Goal: Task Accomplishment & Management: Use online tool/utility

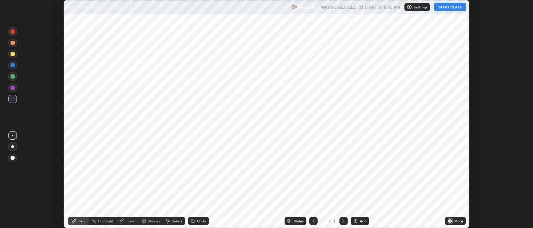
scroll to position [228, 533]
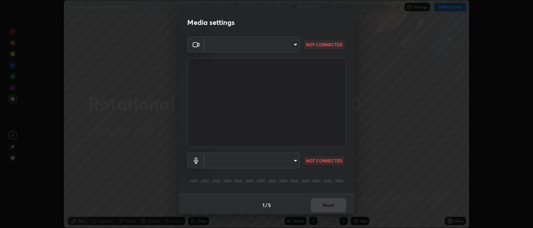
type input "052f9b30e05f62bb2e590cb50044ac96a00de3eab8a32c7a625fc31ec407be61"
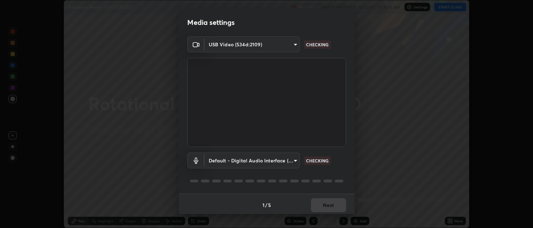
click at [266, 159] on body "Erase all Rotational Motion (12/10)EXCEED Recording WAS SCHEDULED TO START AT 8…" at bounding box center [266, 114] width 533 height 228
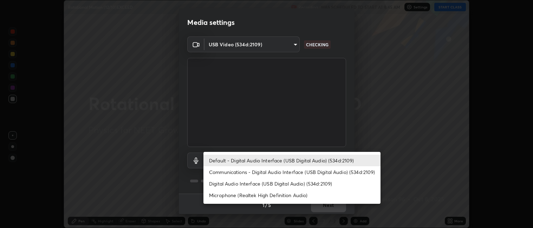
click at [246, 186] on li "Digital Audio Interface (USB Digital Audio) (534d:2109)" at bounding box center [291, 184] width 177 height 12
type input "e10a7125e7494e57598a8ac71207e03756dcaea18aa82df0ae2f868a8eb93e87"
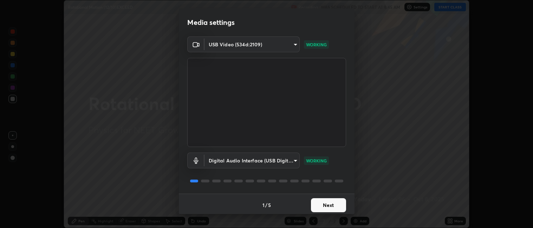
click at [327, 207] on button "Next" at bounding box center [328, 206] width 35 height 14
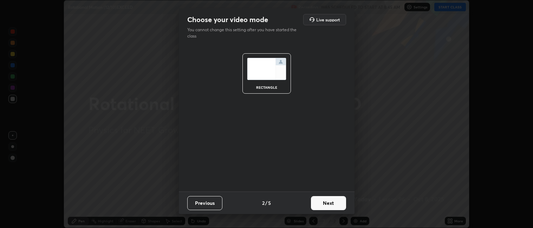
click at [325, 201] on button "Next" at bounding box center [328, 203] width 35 height 14
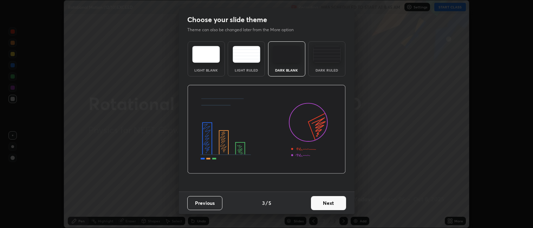
click at [327, 62] on img at bounding box center [327, 54] width 28 height 17
click at [328, 202] on button "Next" at bounding box center [328, 203] width 35 height 14
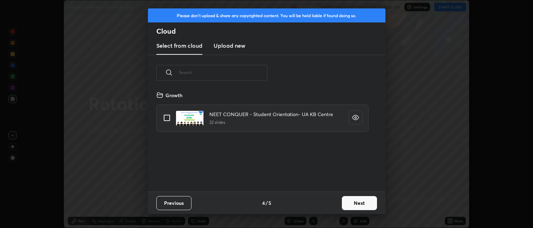
scroll to position [101, 226]
click at [235, 47] on h3 "Upload new" at bounding box center [230, 45] width 32 height 8
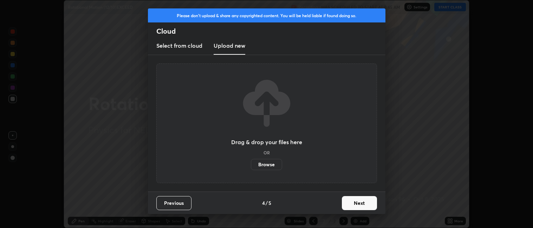
click at [269, 164] on label "Browse" at bounding box center [266, 164] width 31 height 11
click at [251, 164] on input "Browse" at bounding box center [251, 164] width 0 height 11
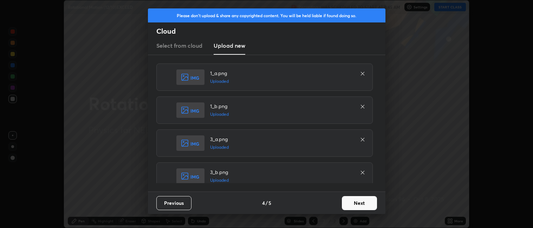
click at [354, 202] on button "Next" at bounding box center [359, 203] width 35 height 14
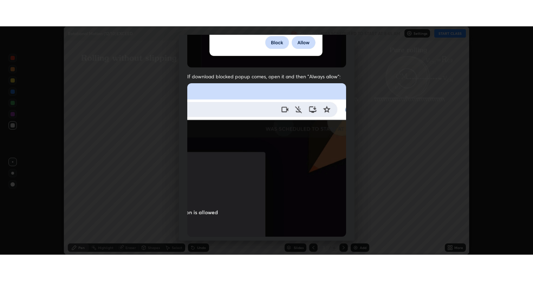
scroll to position [145, 0]
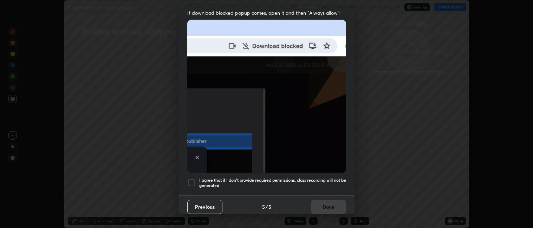
click at [191, 179] on div at bounding box center [191, 183] width 8 height 8
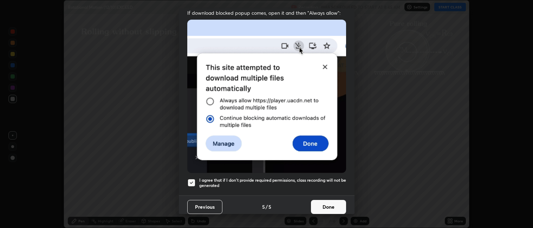
click at [321, 202] on button "Done" at bounding box center [328, 207] width 35 height 14
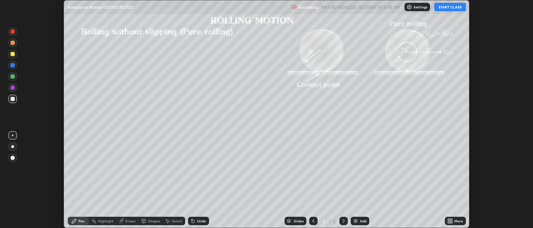
click at [452, 222] on icon at bounding box center [452, 223] width 2 height 2
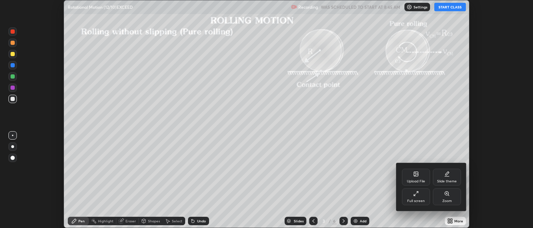
click at [414, 198] on div "Full screen" at bounding box center [416, 197] width 28 height 17
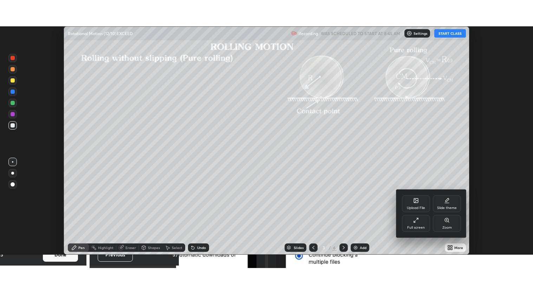
scroll to position [281, 533]
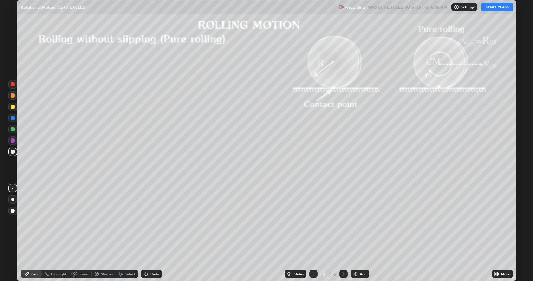
click at [313, 228] on icon at bounding box center [314, 274] width 6 height 6
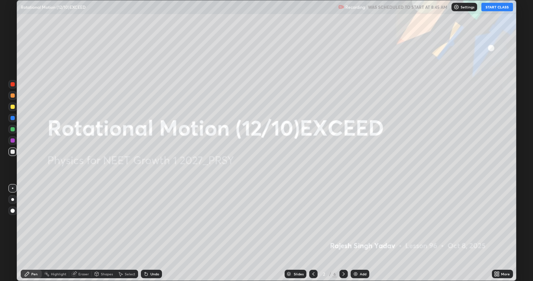
click at [496, 7] on button "START CLASS" at bounding box center [497, 7] width 32 height 8
click at [363, 228] on div "Add" at bounding box center [363, 274] width 7 height 4
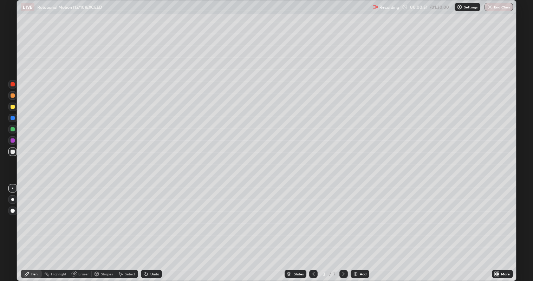
click at [13, 200] on div at bounding box center [12, 199] width 3 height 3
click at [14, 107] on div at bounding box center [13, 107] width 4 height 4
click at [104, 228] on div "Shapes" at bounding box center [107, 274] width 12 height 4
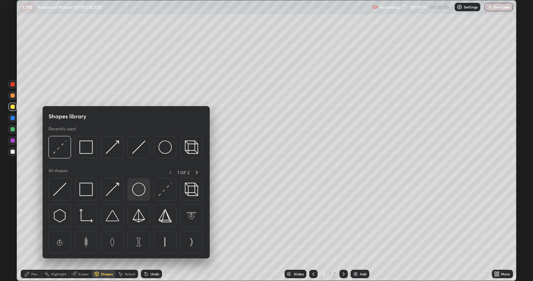
click at [138, 194] on img at bounding box center [138, 189] width 13 height 13
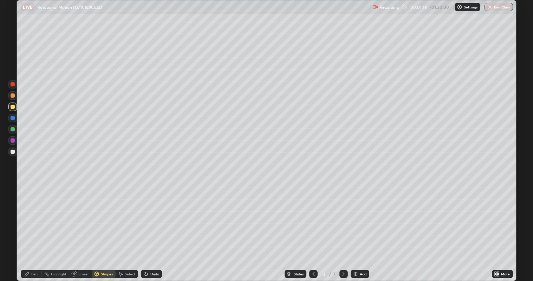
click at [13, 152] on div at bounding box center [13, 152] width 4 height 4
click at [28, 228] on icon at bounding box center [27, 274] width 4 height 4
click at [14, 129] on div at bounding box center [13, 129] width 4 height 4
click at [14, 107] on div at bounding box center [13, 107] width 4 height 4
click at [128, 228] on div "Select" at bounding box center [130, 274] width 11 height 4
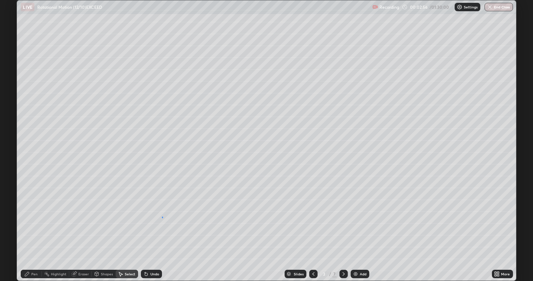
click at [162, 216] on div "0 ° Undo Copy Duplicate Duplicate to new slide Delete" at bounding box center [266, 140] width 499 height 281
click at [31, 228] on div "Pen" at bounding box center [31, 274] width 21 height 8
click at [13, 151] on div at bounding box center [13, 152] width 4 height 4
click at [357, 228] on img at bounding box center [356, 274] width 6 height 6
click at [106, 228] on div "Shapes" at bounding box center [107, 274] width 12 height 4
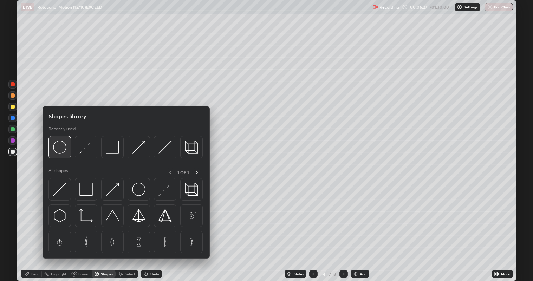
click at [65, 150] on img at bounding box center [59, 147] width 13 height 13
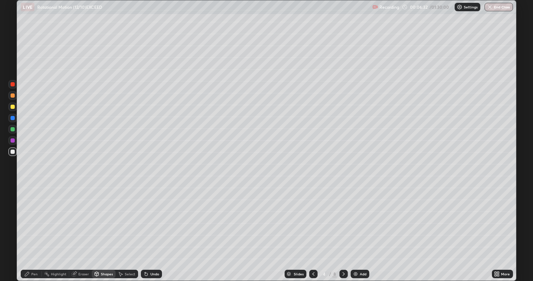
click at [108, 228] on div "Shapes" at bounding box center [107, 274] width 12 height 4
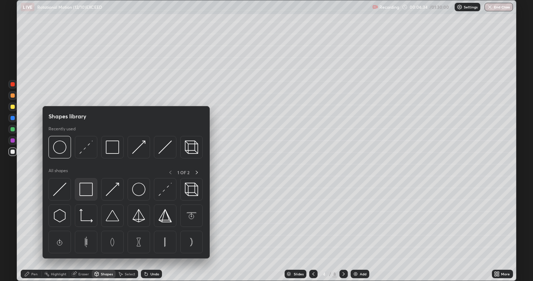
click at [87, 188] on img at bounding box center [85, 189] width 13 height 13
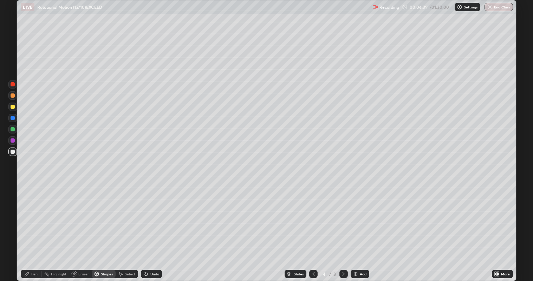
click at [35, 228] on div "Pen" at bounding box center [34, 274] width 6 height 4
click at [14, 107] on div at bounding box center [13, 107] width 4 height 4
click at [102, 228] on div "Shapes" at bounding box center [104, 274] width 24 height 8
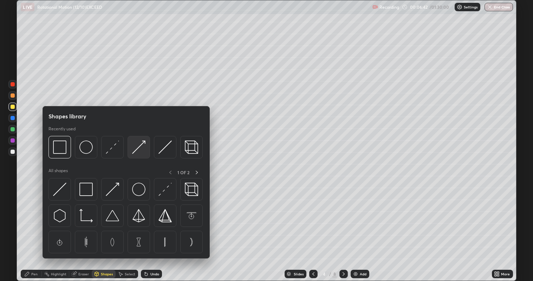
click at [138, 149] on img at bounding box center [138, 147] width 13 height 13
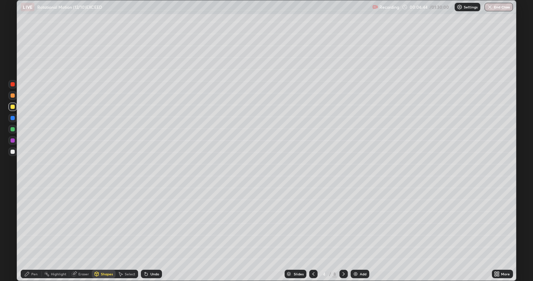
click at [33, 228] on div "Pen" at bounding box center [34, 274] width 6 height 4
click at [13, 129] on div at bounding box center [13, 129] width 4 height 4
click at [13, 107] on div at bounding box center [13, 107] width 4 height 4
click at [358, 228] on div "Add" at bounding box center [360, 274] width 19 height 8
click at [13, 151] on div at bounding box center [13, 152] width 4 height 4
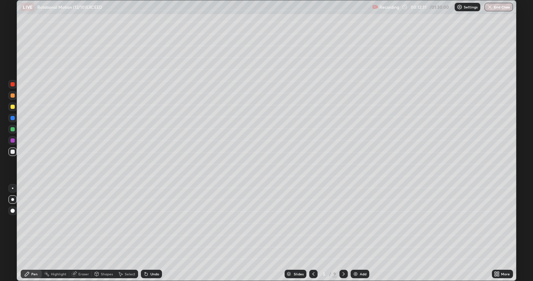
click at [102, 228] on div "Shapes" at bounding box center [107, 274] width 12 height 4
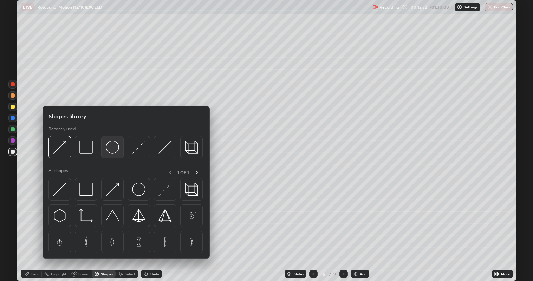
click at [108, 153] on img at bounding box center [112, 147] width 13 height 13
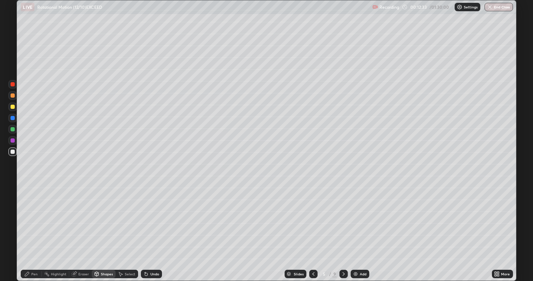
click at [13, 105] on div at bounding box center [13, 107] width 4 height 4
click at [13, 151] on div at bounding box center [13, 152] width 4 height 4
click at [96, 228] on icon at bounding box center [97, 273] width 4 height 1
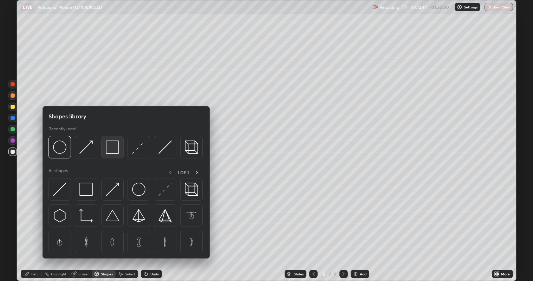
click at [111, 152] on img at bounding box center [112, 147] width 13 height 13
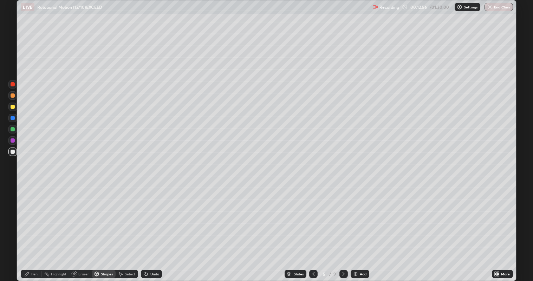
click at [34, 228] on div "Pen" at bounding box center [34, 274] width 6 height 4
click at [102, 228] on div "Shapes" at bounding box center [107, 274] width 12 height 4
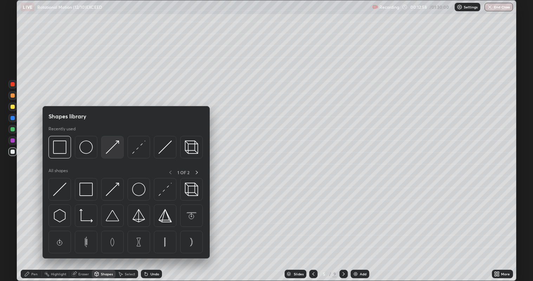
click at [109, 150] on img at bounding box center [112, 147] width 13 height 13
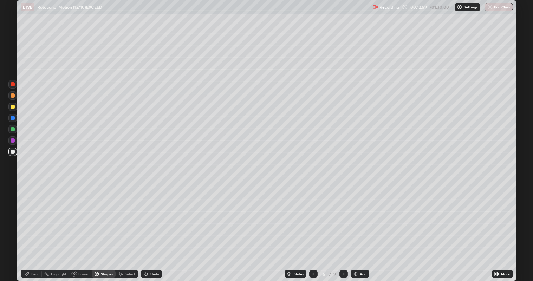
click at [11, 142] on div at bounding box center [13, 140] width 4 height 4
click at [37, 228] on div "Pen" at bounding box center [31, 274] width 21 height 8
click at [101, 228] on div "Shapes" at bounding box center [107, 274] width 12 height 4
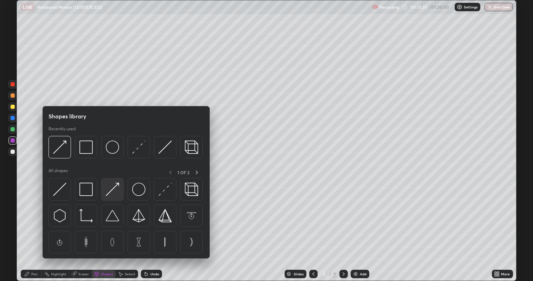
click at [112, 186] on img at bounding box center [112, 189] width 13 height 13
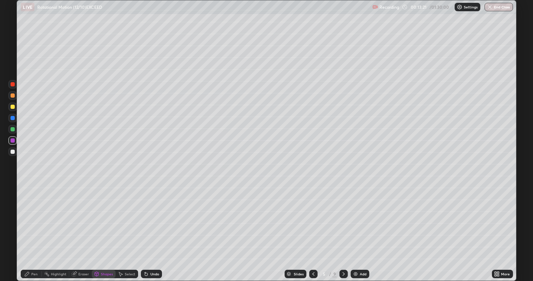
click at [13, 129] on div at bounding box center [13, 129] width 4 height 4
click at [15, 97] on div at bounding box center [12, 95] width 8 height 8
click at [34, 228] on div "Pen" at bounding box center [34, 274] width 6 height 4
click at [15, 152] on div at bounding box center [12, 152] width 8 height 8
click at [130, 228] on div "Select" at bounding box center [130, 274] width 11 height 4
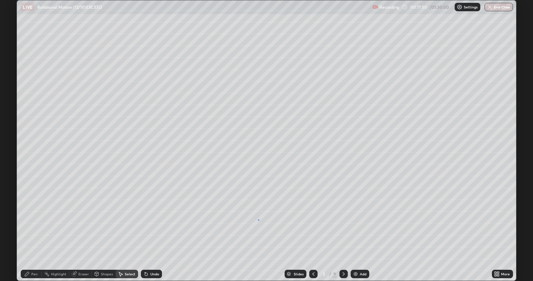
click at [259, 220] on div "0 ° Undo Copy Duplicate Duplicate to new slide Delete" at bounding box center [266, 140] width 499 height 281
click at [34, 228] on div "Pen" at bounding box center [31, 274] width 21 height 8
click at [82, 228] on div "Eraser" at bounding box center [83, 274] width 11 height 4
click at [34, 228] on div "Pen" at bounding box center [34, 274] width 6 height 4
click at [81, 228] on div "Eraser" at bounding box center [83, 274] width 11 height 4
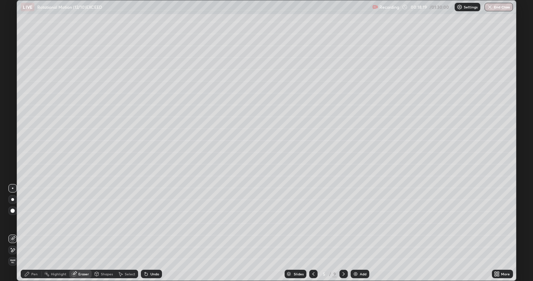
click at [33, 228] on div "Pen" at bounding box center [34, 274] width 6 height 4
click at [13, 106] on div at bounding box center [13, 107] width 4 height 4
click at [152, 228] on div "Undo" at bounding box center [154, 274] width 9 height 4
click at [364, 228] on div "Add" at bounding box center [363, 274] width 7 height 4
click at [107, 228] on div "Shapes" at bounding box center [107, 274] width 12 height 4
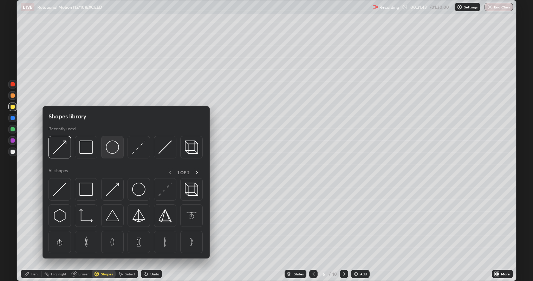
click at [115, 153] on img at bounding box center [112, 147] width 13 height 13
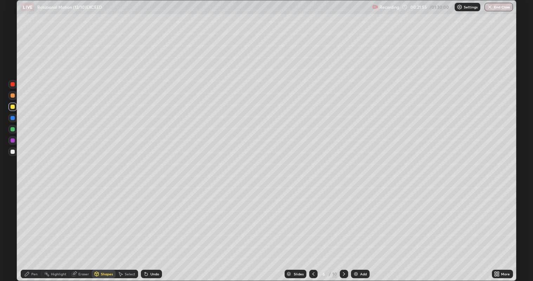
click at [105, 228] on div "Shapes" at bounding box center [107, 274] width 12 height 4
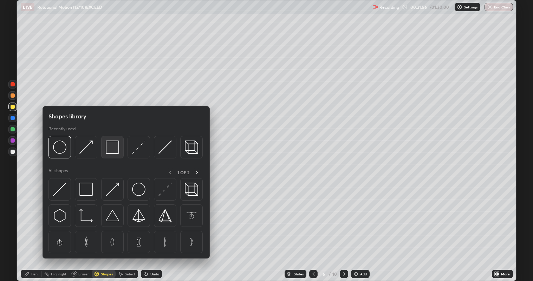
click at [111, 153] on img at bounding box center [112, 147] width 13 height 13
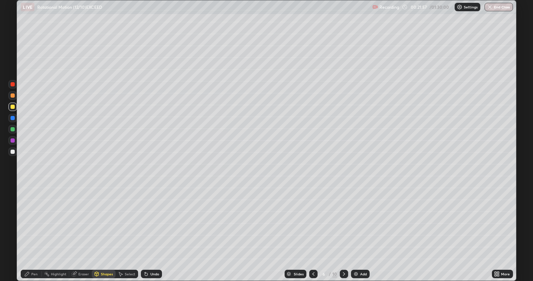
click at [14, 153] on div at bounding box center [12, 152] width 8 height 8
click at [101, 228] on div "Shapes" at bounding box center [107, 274] width 12 height 4
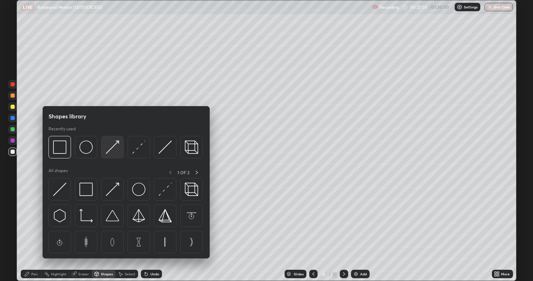
click at [108, 151] on img at bounding box center [112, 147] width 13 height 13
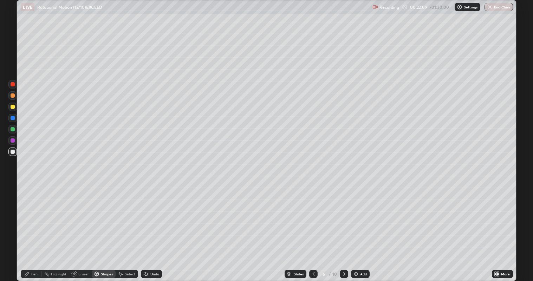
click at [106, 228] on div "Shapes" at bounding box center [107, 274] width 12 height 4
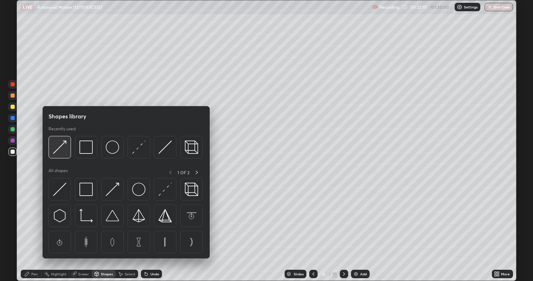
click at [59, 150] on img at bounding box center [59, 147] width 13 height 13
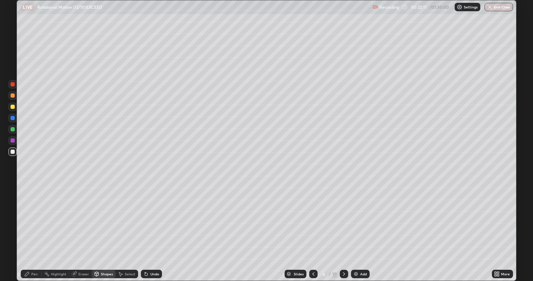
click at [13, 106] on div at bounding box center [13, 107] width 4 height 4
click at [12, 97] on div at bounding box center [13, 95] width 4 height 4
click at [34, 228] on div "Pen" at bounding box center [34, 274] width 6 height 4
click at [13, 129] on div at bounding box center [13, 129] width 4 height 4
click at [14, 107] on div at bounding box center [13, 107] width 4 height 4
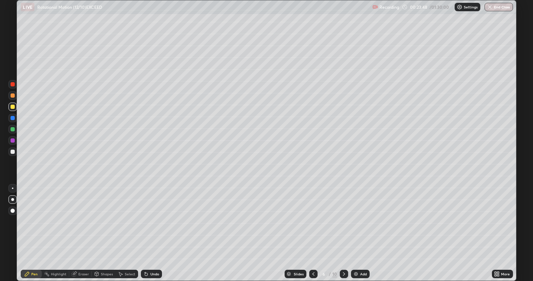
click at [14, 140] on div at bounding box center [13, 140] width 4 height 4
click at [100, 228] on div "Shapes" at bounding box center [104, 274] width 24 height 8
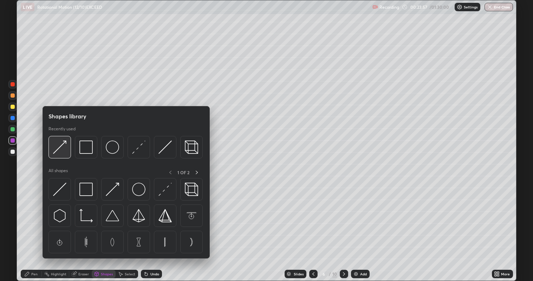
click at [63, 148] on img at bounding box center [59, 147] width 13 height 13
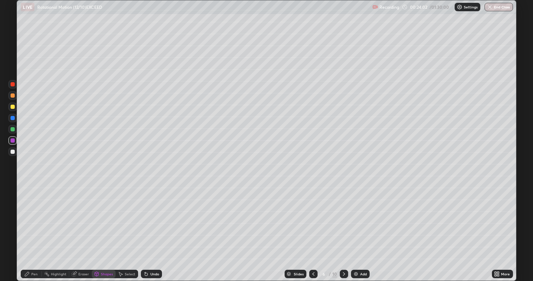
click at [35, 228] on div "Pen" at bounding box center [34, 274] width 6 height 4
click at [14, 130] on div at bounding box center [13, 129] width 4 height 4
click at [101, 228] on div "Shapes" at bounding box center [107, 274] width 12 height 4
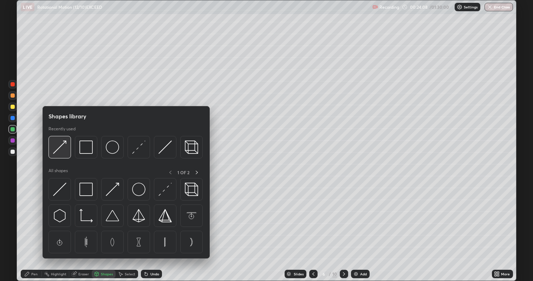
click at [60, 147] on img at bounding box center [59, 147] width 13 height 13
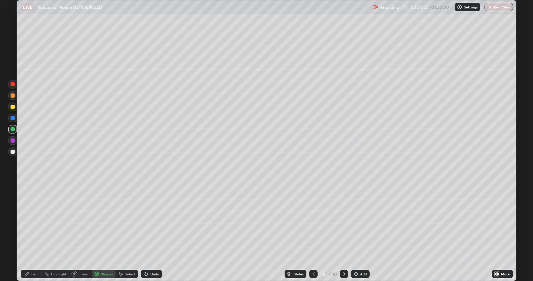
click at [36, 228] on div "Pen" at bounding box center [34, 274] width 6 height 4
click at [12, 85] on div at bounding box center [13, 84] width 4 height 4
click at [13, 151] on div at bounding box center [13, 152] width 4 height 4
click at [103, 228] on div "Shapes" at bounding box center [107, 274] width 12 height 4
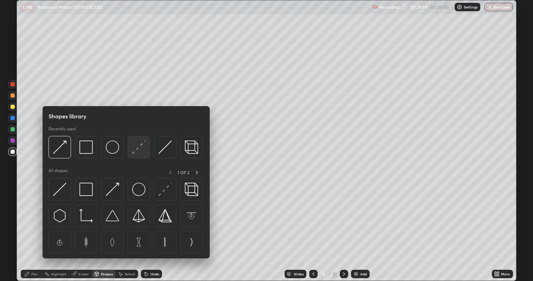
click at [138, 150] on img at bounding box center [138, 147] width 13 height 13
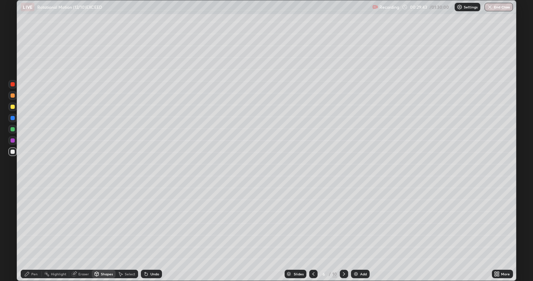
click at [31, 228] on div "Pen" at bounding box center [34, 274] width 6 height 4
click at [361, 228] on div "Add" at bounding box center [363, 274] width 7 height 4
click at [311, 228] on icon at bounding box center [314, 274] width 6 height 6
click at [362, 228] on div "Add" at bounding box center [363, 274] width 7 height 4
click at [13, 107] on div at bounding box center [13, 107] width 4 height 4
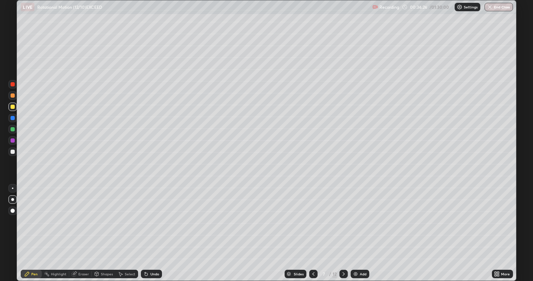
click at [311, 228] on div at bounding box center [313, 274] width 8 height 8
click at [342, 228] on icon at bounding box center [344, 274] width 6 height 6
click at [14, 152] on div at bounding box center [13, 152] width 4 height 4
click at [129, 228] on div "Select" at bounding box center [130, 274] width 11 height 4
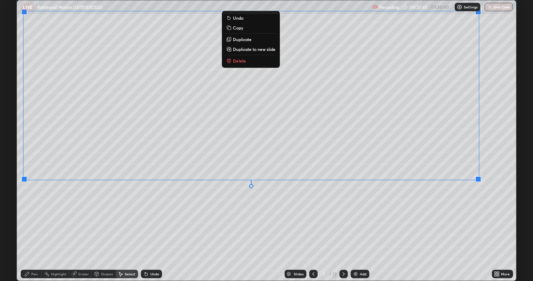
click at [313, 228] on icon at bounding box center [314, 274] width 6 height 6
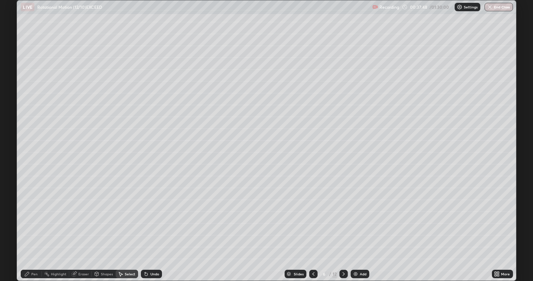
click at [343, 228] on icon at bounding box center [344, 274] width 6 height 6
click at [32, 228] on div "Pen" at bounding box center [34, 274] width 6 height 4
click at [14, 96] on div at bounding box center [13, 95] width 4 height 4
click at [151, 228] on div "Undo" at bounding box center [154, 274] width 9 height 4
click at [153, 228] on div "Undo" at bounding box center [154, 274] width 9 height 4
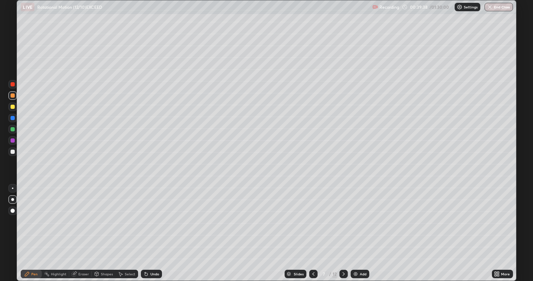
click at [151, 228] on div "Undo" at bounding box center [154, 274] width 9 height 4
click at [361, 228] on div "Add" at bounding box center [363, 274] width 7 height 4
click at [13, 106] on div at bounding box center [13, 107] width 4 height 4
click at [130, 228] on div "Select" at bounding box center [130, 274] width 11 height 4
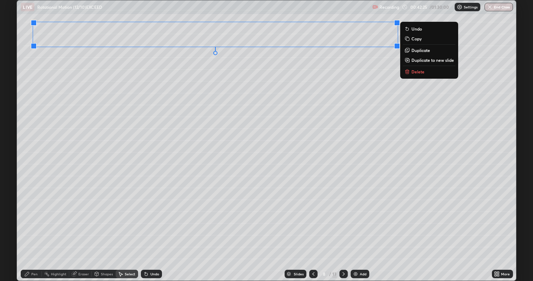
click at [34, 228] on div "Pen" at bounding box center [34, 274] width 6 height 4
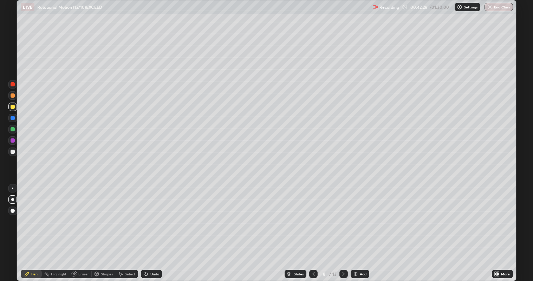
click at [104, 228] on div "Shapes" at bounding box center [107, 274] width 12 height 4
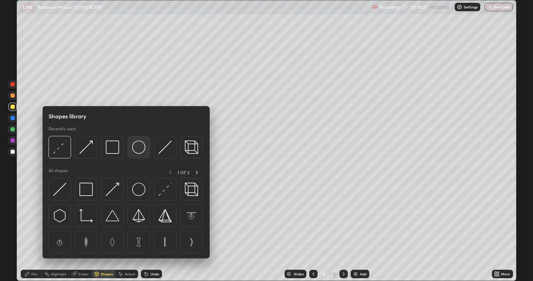
click at [137, 151] on img at bounding box center [138, 147] width 13 height 13
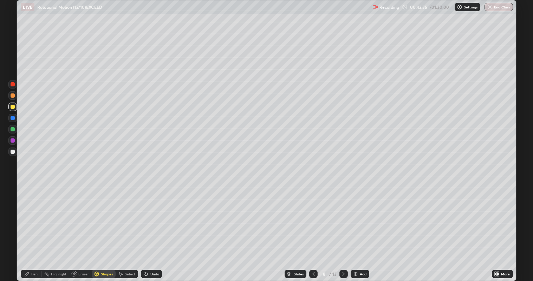
click at [31, 228] on div "Pen" at bounding box center [31, 274] width 21 height 8
click at [13, 151] on div at bounding box center [13, 152] width 4 height 4
click at [13, 96] on div at bounding box center [13, 95] width 4 height 4
click at [105, 228] on div "Shapes" at bounding box center [107, 274] width 12 height 4
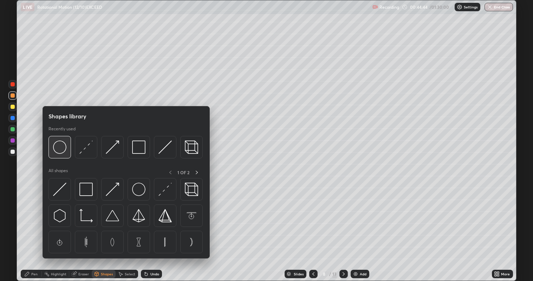
click at [64, 152] on img at bounding box center [59, 147] width 13 height 13
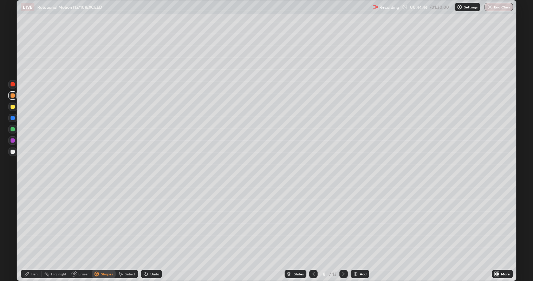
click at [13, 107] on div at bounding box center [13, 107] width 4 height 4
click at [103, 228] on div "Shapes" at bounding box center [107, 274] width 12 height 4
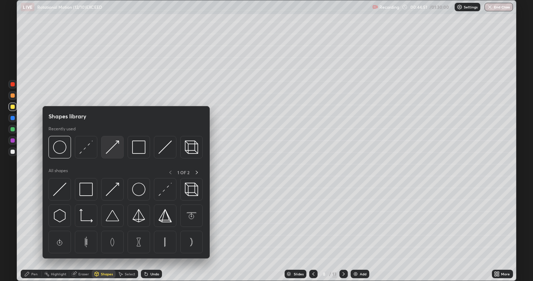
click at [112, 148] on img at bounding box center [112, 147] width 13 height 13
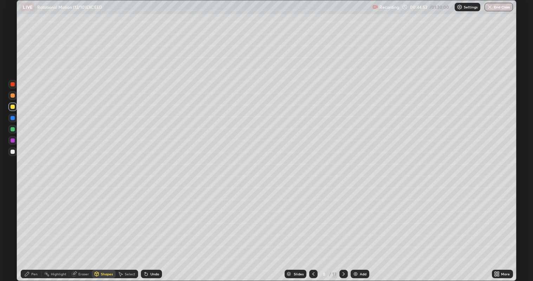
click at [16, 151] on div at bounding box center [12, 152] width 8 height 8
click at [36, 228] on div "Pen" at bounding box center [34, 274] width 6 height 4
click at [102, 228] on div "Shapes" at bounding box center [107, 274] width 12 height 4
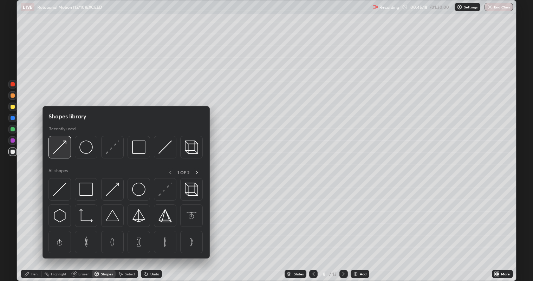
click at [60, 149] on img at bounding box center [59, 147] width 13 height 13
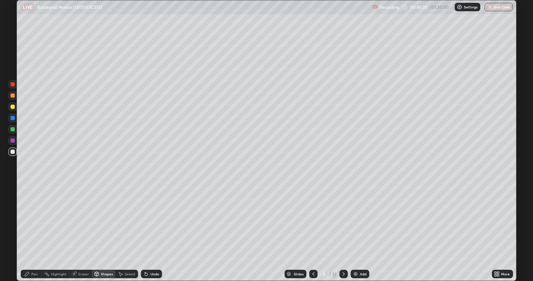
click at [11, 153] on div at bounding box center [13, 152] width 4 height 4
click at [32, 228] on div "Pen" at bounding box center [34, 274] width 6 height 4
click at [13, 128] on div at bounding box center [13, 129] width 4 height 4
click at [83, 228] on div "Eraser" at bounding box center [83, 274] width 11 height 4
click at [31, 228] on div "Pen" at bounding box center [31, 274] width 21 height 8
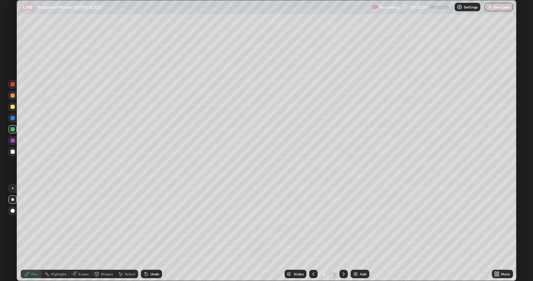
click at [76, 228] on icon at bounding box center [74, 274] width 5 height 5
click at [31, 228] on div "Pen" at bounding box center [31, 274] width 21 height 8
click at [78, 228] on div "Eraser" at bounding box center [83, 274] width 11 height 4
click at [33, 228] on div "Pen" at bounding box center [34, 274] width 6 height 4
click at [127, 228] on div "Select" at bounding box center [130, 274] width 11 height 4
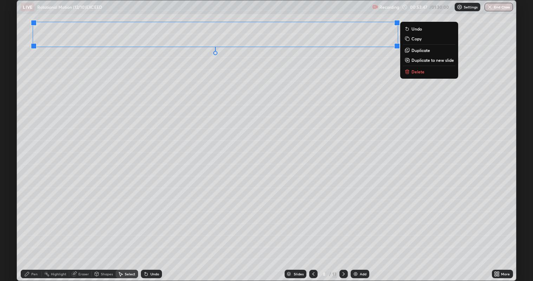
click at [420, 60] on p "Duplicate to new slide" at bounding box center [433, 60] width 43 height 6
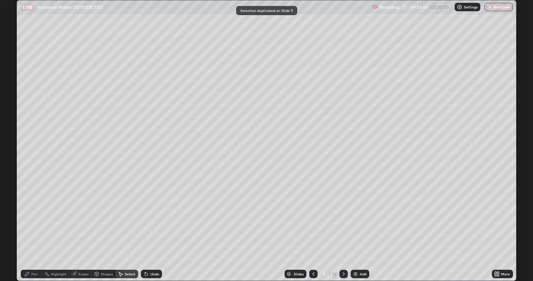
click at [101, 228] on div "Shapes" at bounding box center [107, 274] width 12 height 4
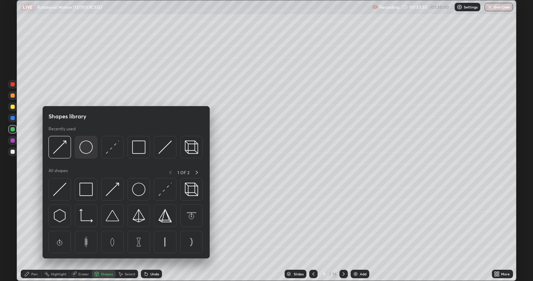
click at [80, 151] on img at bounding box center [85, 147] width 13 height 13
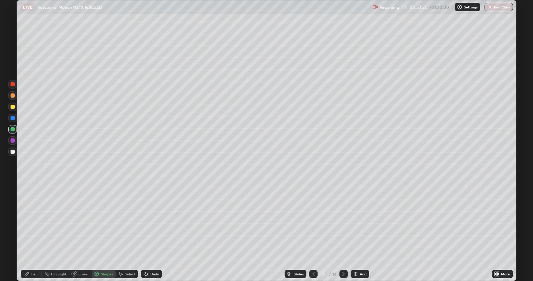
click at [12, 150] on div at bounding box center [13, 152] width 4 height 4
click at [35, 228] on div "Pen" at bounding box center [34, 274] width 6 height 4
click at [16, 140] on div at bounding box center [12, 140] width 8 height 8
click at [103, 228] on div "Shapes" at bounding box center [107, 274] width 12 height 4
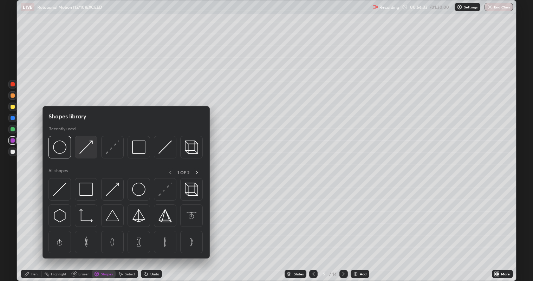
click at [86, 147] on img at bounding box center [85, 147] width 13 height 13
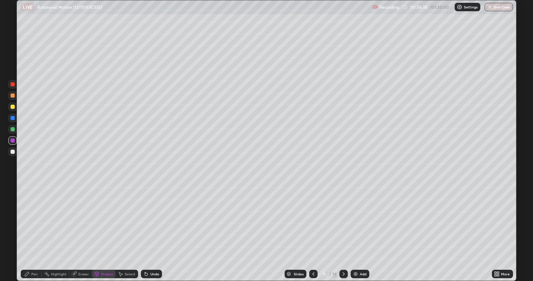
click at [31, 228] on div "Pen" at bounding box center [31, 274] width 21 height 8
click at [104, 228] on div "Shapes" at bounding box center [107, 274] width 12 height 4
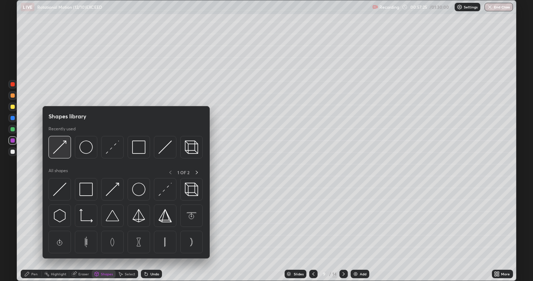
click at [60, 148] on img at bounding box center [59, 147] width 13 height 13
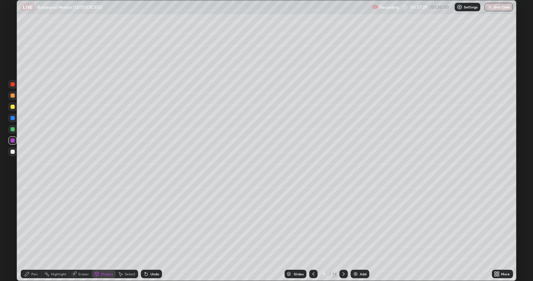
click at [153, 228] on div "Undo" at bounding box center [154, 274] width 9 height 4
click at [13, 152] on div at bounding box center [13, 152] width 4 height 4
click at [34, 228] on div "Pen" at bounding box center [34, 274] width 6 height 4
click at [12, 109] on div at bounding box center [13, 107] width 4 height 4
click at [102, 228] on div "Shapes" at bounding box center [107, 274] width 12 height 4
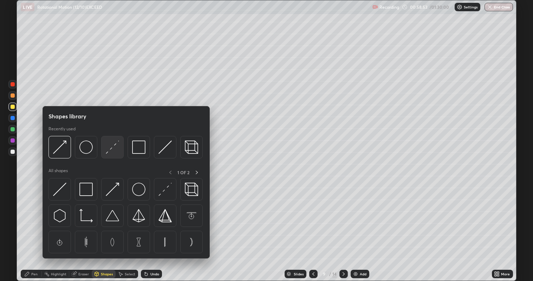
click at [110, 149] on img at bounding box center [112, 147] width 13 height 13
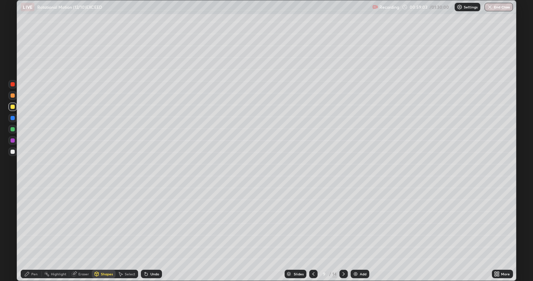
click at [29, 228] on icon at bounding box center [27, 274] width 6 height 6
click at [362, 228] on div "Add" at bounding box center [363, 274] width 7 height 4
click at [129, 228] on div "Select" at bounding box center [130, 274] width 11 height 4
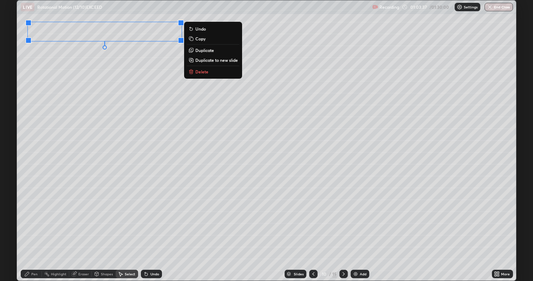
click at [101, 228] on div "Shapes" at bounding box center [107, 274] width 12 height 4
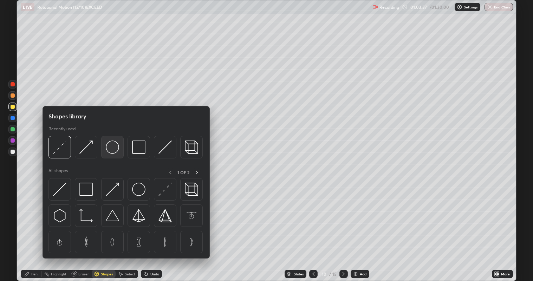
click at [113, 152] on img at bounding box center [112, 147] width 13 height 13
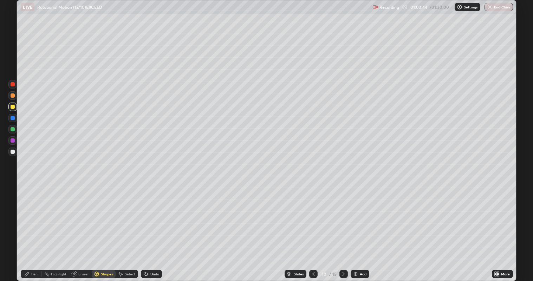
click at [34, 228] on div "Pen" at bounding box center [34, 274] width 6 height 4
click at [14, 154] on div at bounding box center [12, 152] width 8 height 8
click at [13, 108] on div at bounding box center [13, 107] width 4 height 4
click at [14, 129] on div at bounding box center [13, 129] width 4 height 4
click at [13, 141] on div at bounding box center [13, 140] width 4 height 4
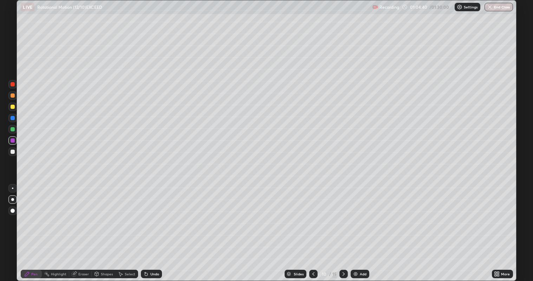
click at [103, 228] on div "Shapes" at bounding box center [107, 274] width 12 height 4
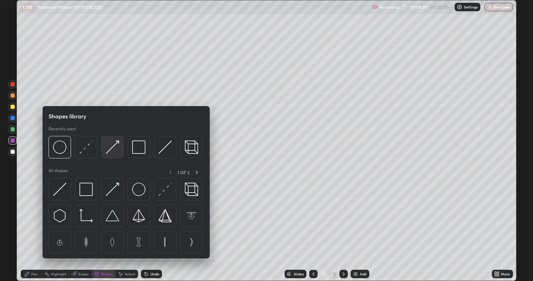
click at [111, 149] on img at bounding box center [112, 147] width 13 height 13
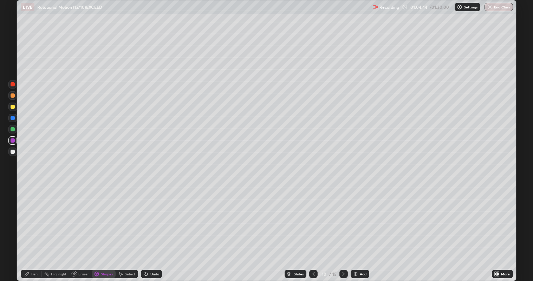
click at [36, 228] on div "Pen" at bounding box center [34, 274] width 6 height 4
click at [11, 107] on div at bounding box center [13, 107] width 4 height 4
click at [152, 228] on div "Undo" at bounding box center [154, 274] width 9 height 4
click at [153, 228] on div "Undo" at bounding box center [154, 274] width 9 height 4
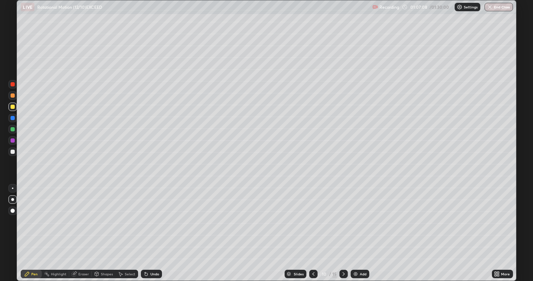
click at [152, 228] on div "Undo" at bounding box center [154, 274] width 9 height 4
click at [153, 228] on div "Undo" at bounding box center [154, 274] width 9 height 4
click at [151, 228] on div "Undo" at bounding box center [151, 274] width 21 height 8
click at [105, 228] on div "Shapes" at bounding box center [107, 274] width 12 height 4
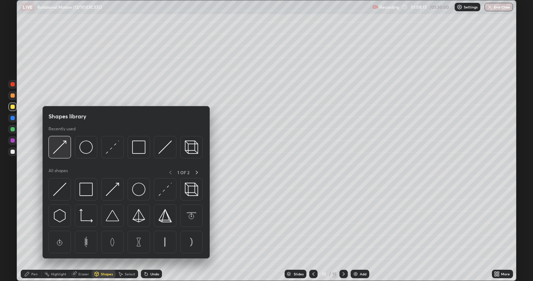
click at [59, 148] on img at bounding box center [59, 147] width 13 height 13
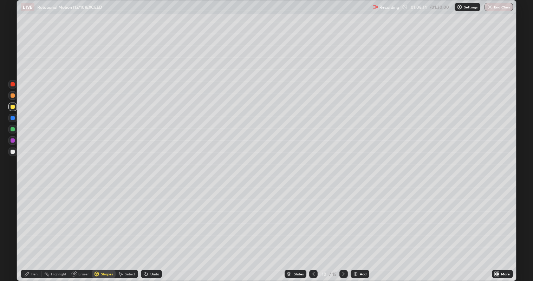
click at [13, 129] on div at bounding box center [13, 129] width 4 height 4
click at [13, 141] on div at bounding box center [13, 140] width 4 height 4
click at [150, 228] on div "Undo" at bounding box center [154, 274] width 9 height 4
click at [34, 228] on div "Pen" at bounding box center [34, 274] width 6 height 4
click at [12, 152] on div at bounding box center [13, 152] width 4 height 4
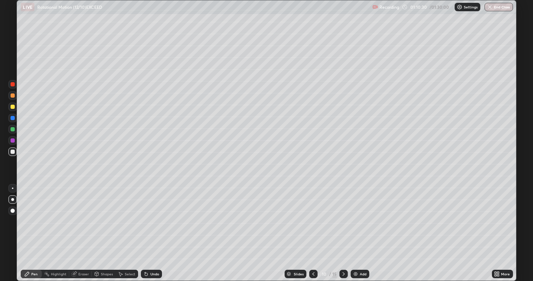
click at [13, 129] on div at bounding box center [13, 129] width 4 height 4
click at [363, 228] on div "Add" at bounding box center [363, 274] width 7 height 4
click at [108, 228] on div "Shapes" at bounding box center [107, 274] width 12 height 4
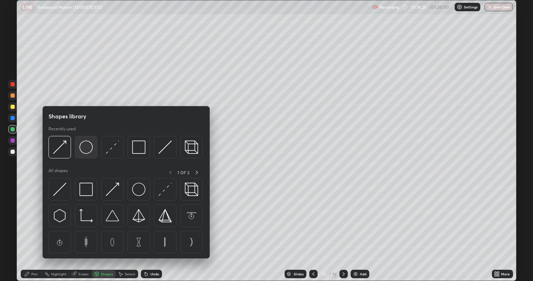
click at [88, 149] on img at bounding box center [85, 147] width 13 height 13
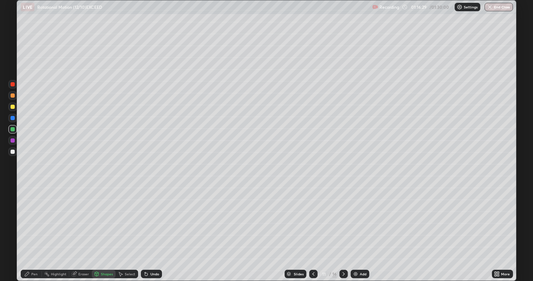
click at [103, 228] on div "Shapes" at bounding box center [107, 274] width 12 height 4
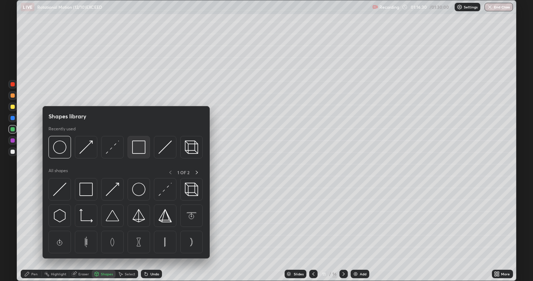
click at [138, 151] on img at bounding box center [138, 147] width 13 height 13
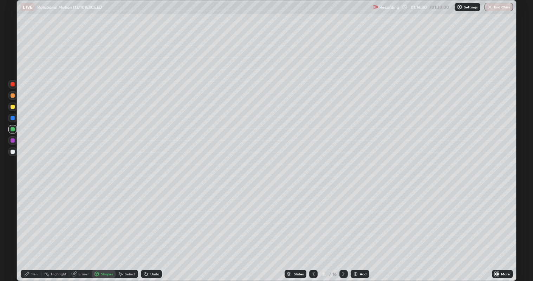
click at [14, 153] on div at bounding box center [13, 152] width 4 height 4
click at [33, 228] on div "Pen" at bounding box center [34, 274] width 6 height 4
click at [13, 108] on div at bounding box center [13, 107] width 4 height 4
click at [81, 228] on div "Eraser" at bounding box center [83, 274] width 11 height 4
click at [32, 228] on div "Pen" at bounding box center [34, 274] width 6 height 4
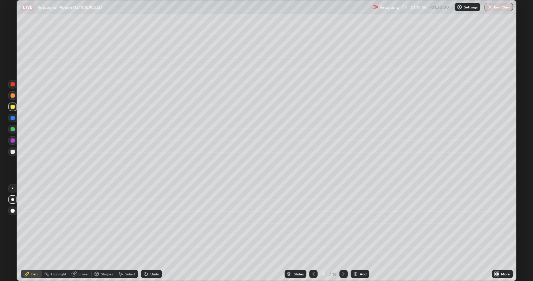
click at [13, 141] on div at bounding box center [13, 140] width 4 height 4
click at [500, 7] on button "End Class" at bounding box center [499, 7] width 28 height 8
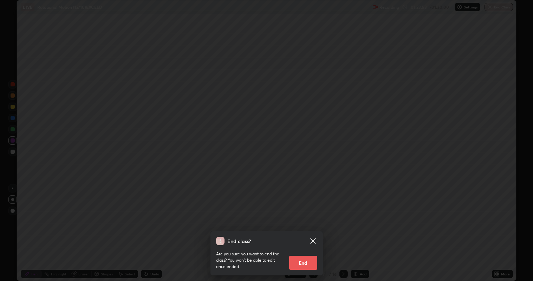
click at [303, 228] on button "End" at bounding box center [303, 263] width 28 height 14
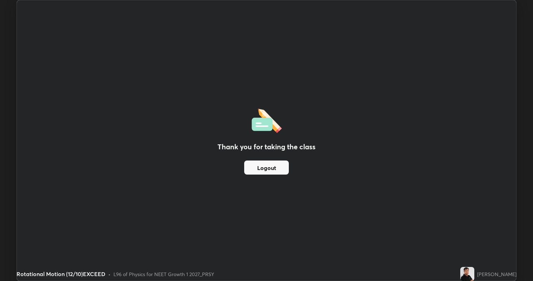
click at [263, 167] on button "Logout" at bounding box center [266, 168] width 45 height 14
